Goal: Task Accomplishment & Management: Complete application form

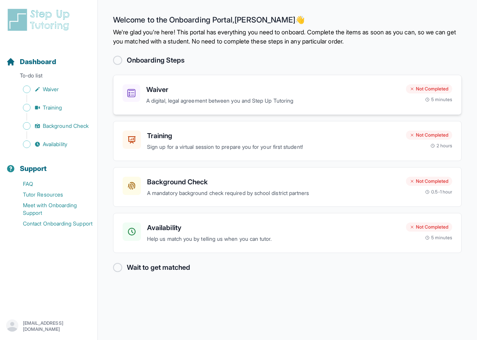
click at [198, 99] on p "A digital, legal agreement between you and Step Up Tutoring" at bounding box center [273, 101] width 254 height 9
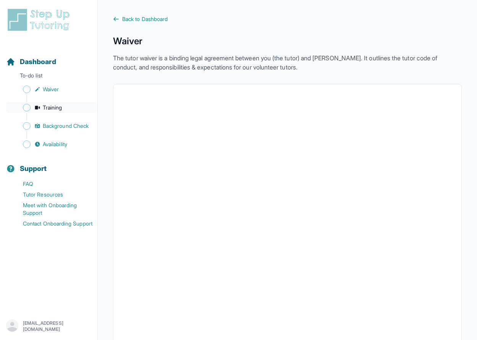
click at [23, 109] on span "Sidebar" at bounding box center [27, 108] width 8 height 8
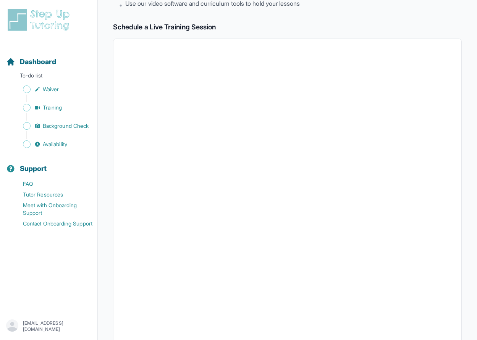
scroll to position [198, 0]
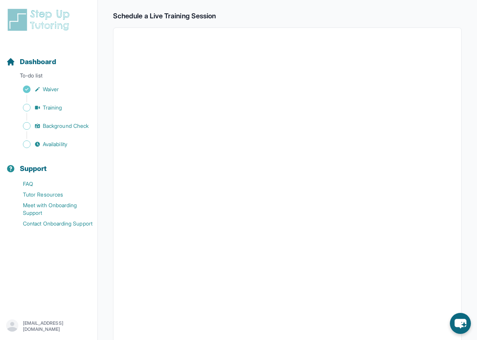
scroll to position [118, 0]
click at [55, 128] on span "Background Check" at bounding box center [66, 126] width 46 height 8
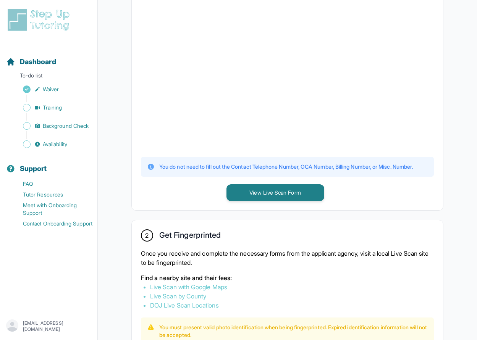
scroll to position [228, 0]
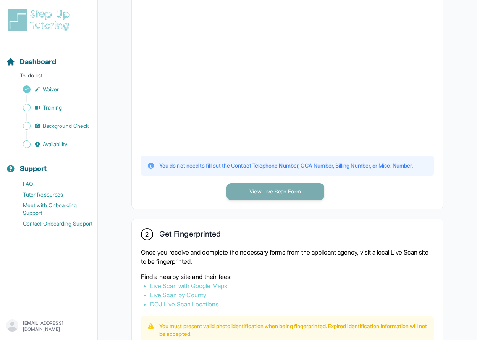
click at [273, 200] on button "View Live Scan Form" at bounding box center [276, 191] width 98 height 17
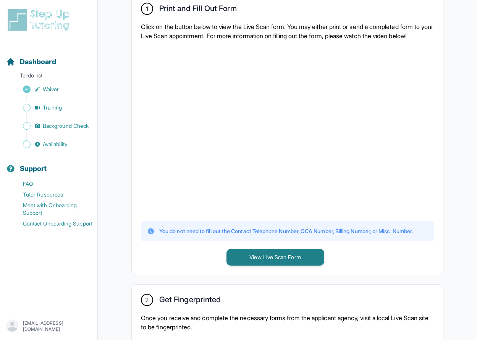
scroll to position [129, 0]
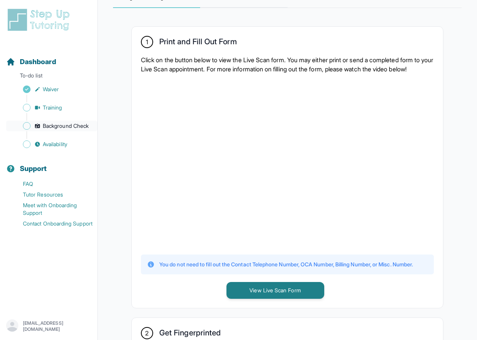
click at [57, 129] on span "Background Check" at bounding box center [66, 126] width 46 height 8
click at [58, 145] on span "Availability" at bounding box center [55, 145] width 24 height 8
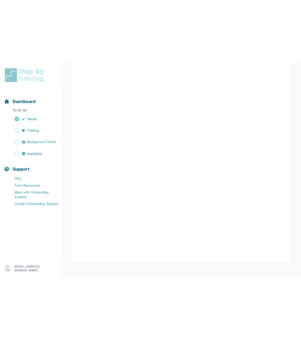
scroll to position [94, 0]
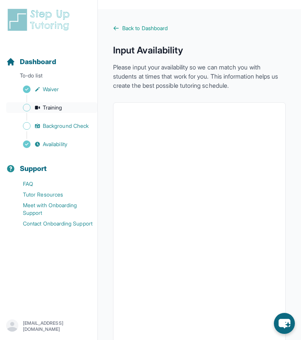
click at [57, 106] on span "Training" at bounding box center [52, 108] width 19 height 8
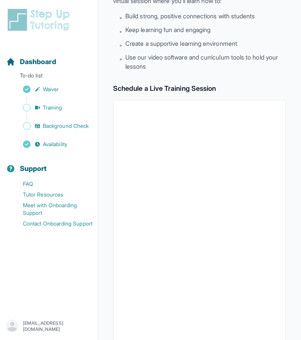
scroll to position [224, 0]
